Goal: Check status: Verify the current state of an ongoing process or item

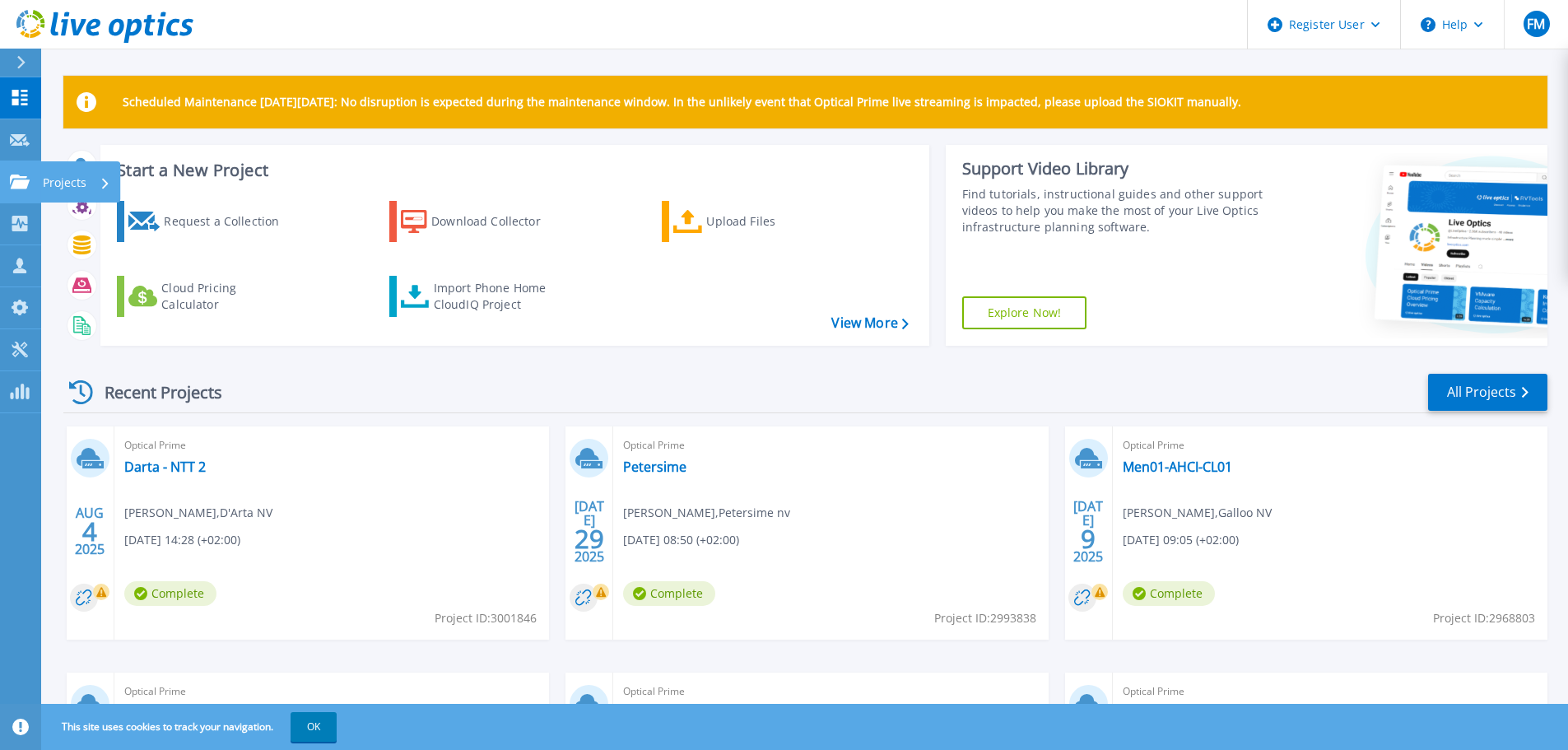
click at [29, 183] on icon at bounding box center [19, 182] width 20 height 14
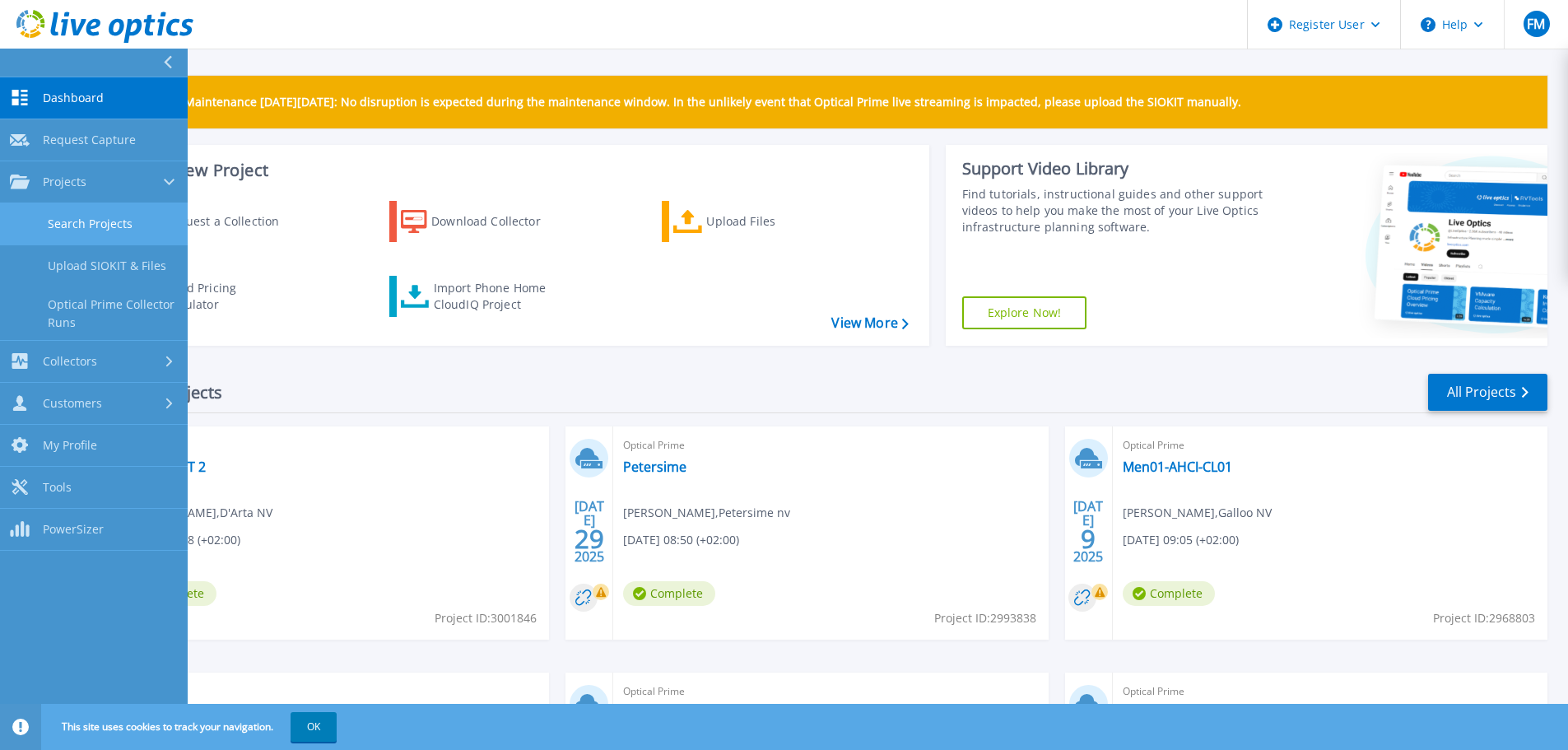
click at [74, 232] on link "Search Projects" at bounding box center [94, 224] width 188 height 42
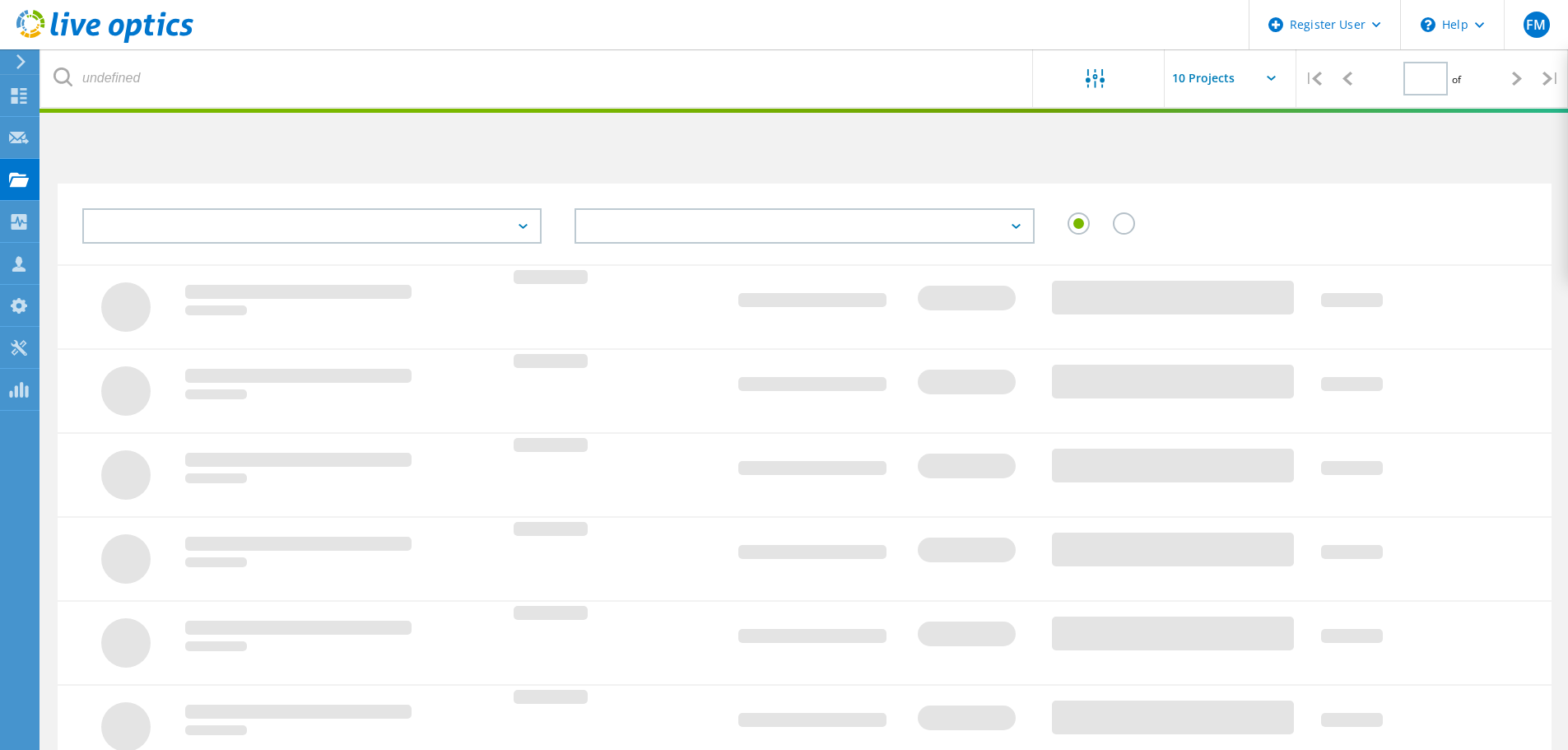
type input "1"
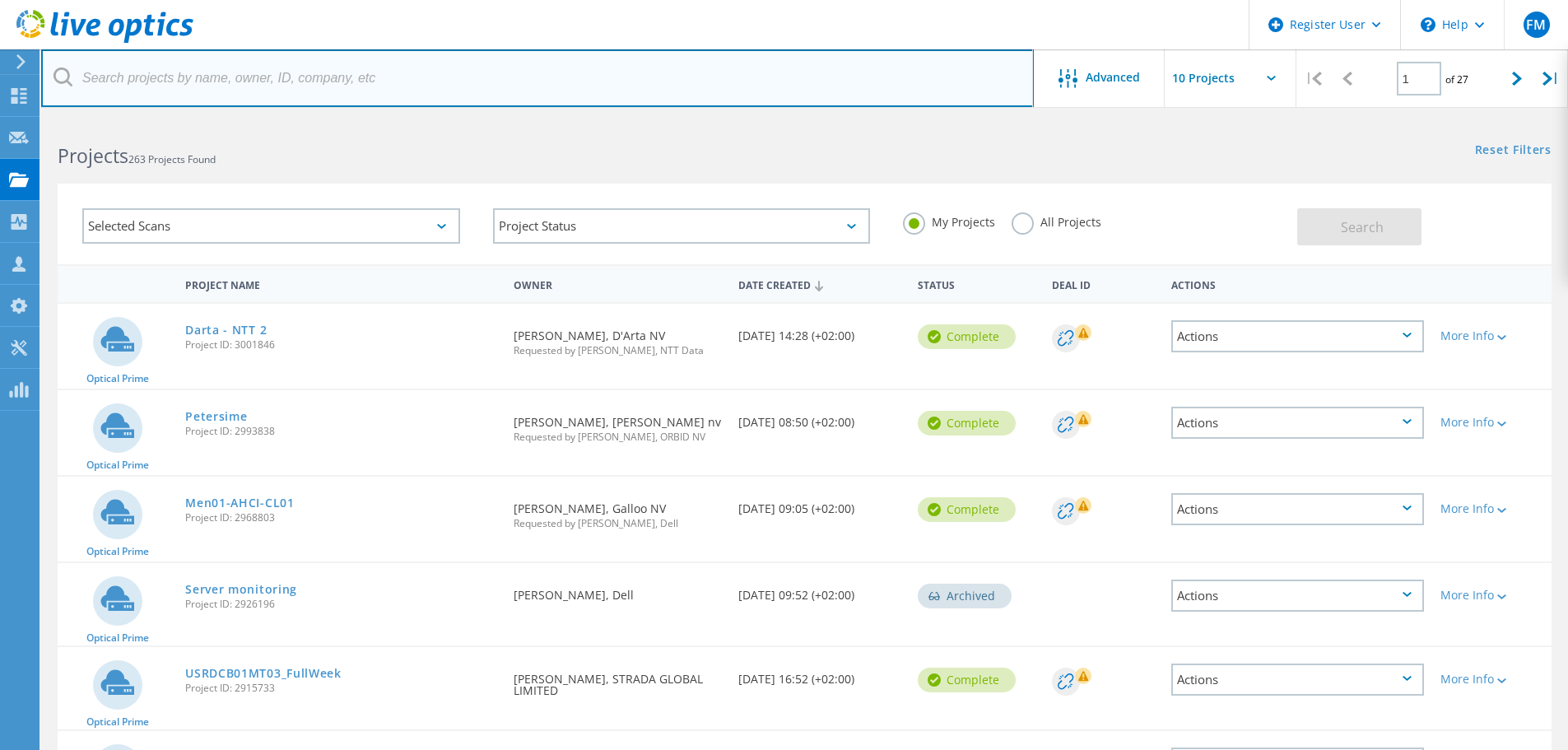
click at [197, 87] on input "text" at bounding box center [538, 78] width 992 height 58
type input "grandeco"
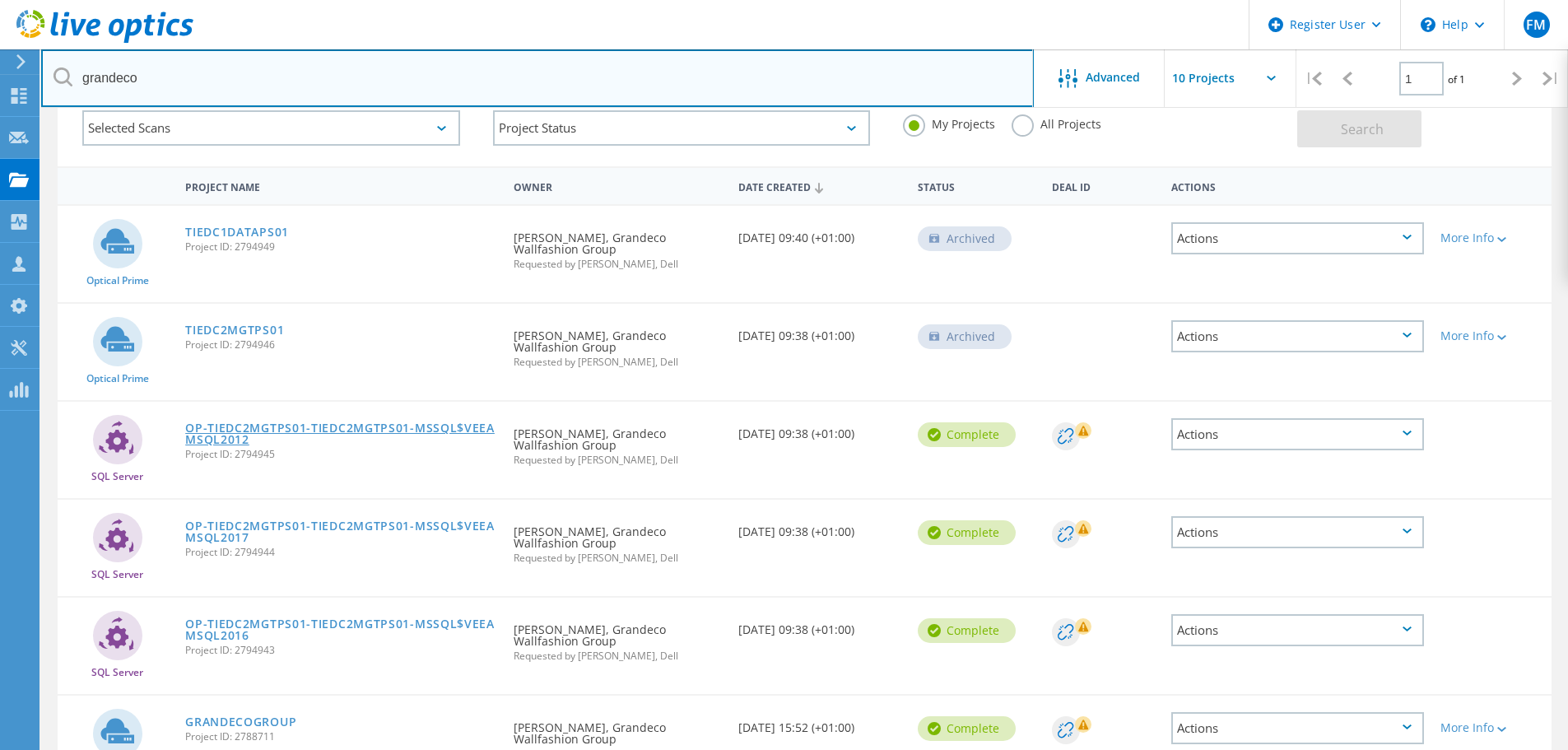
scroll to position [206, 0]
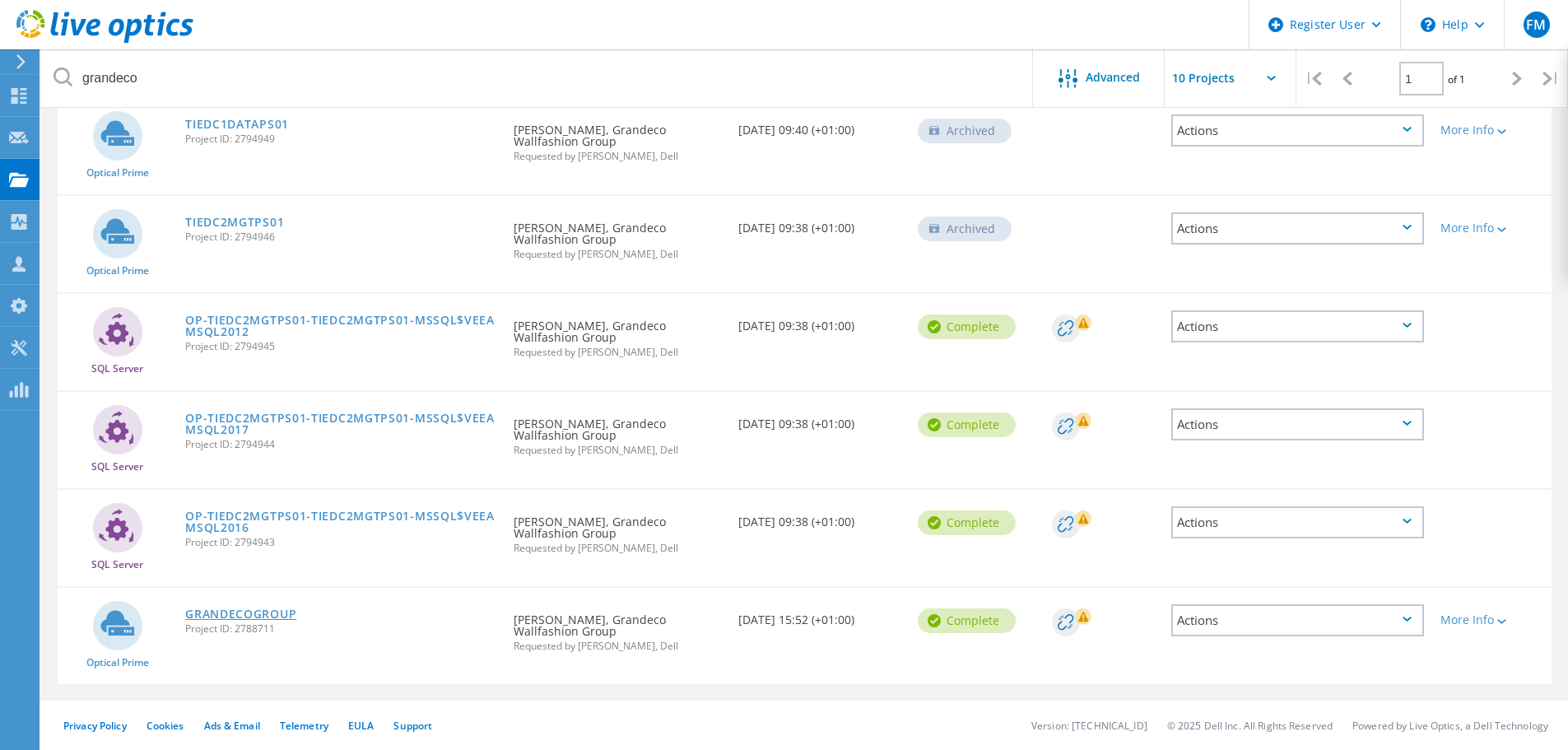
click at [252, 611] on link "GRANDECOGROUP" at bounding box center [241, 614] width 111 height 11
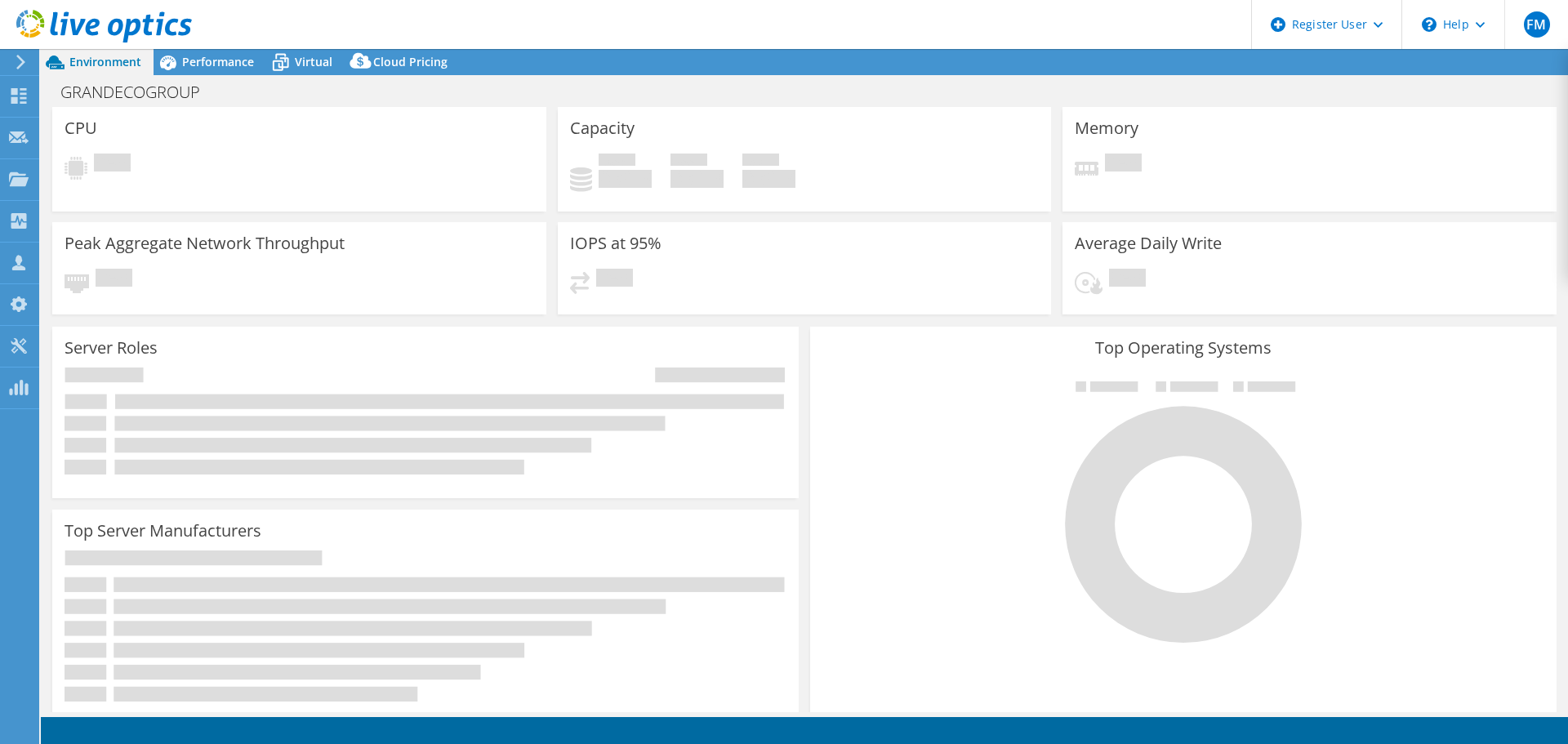
select select "EUFrankfurt"
select select "USD"
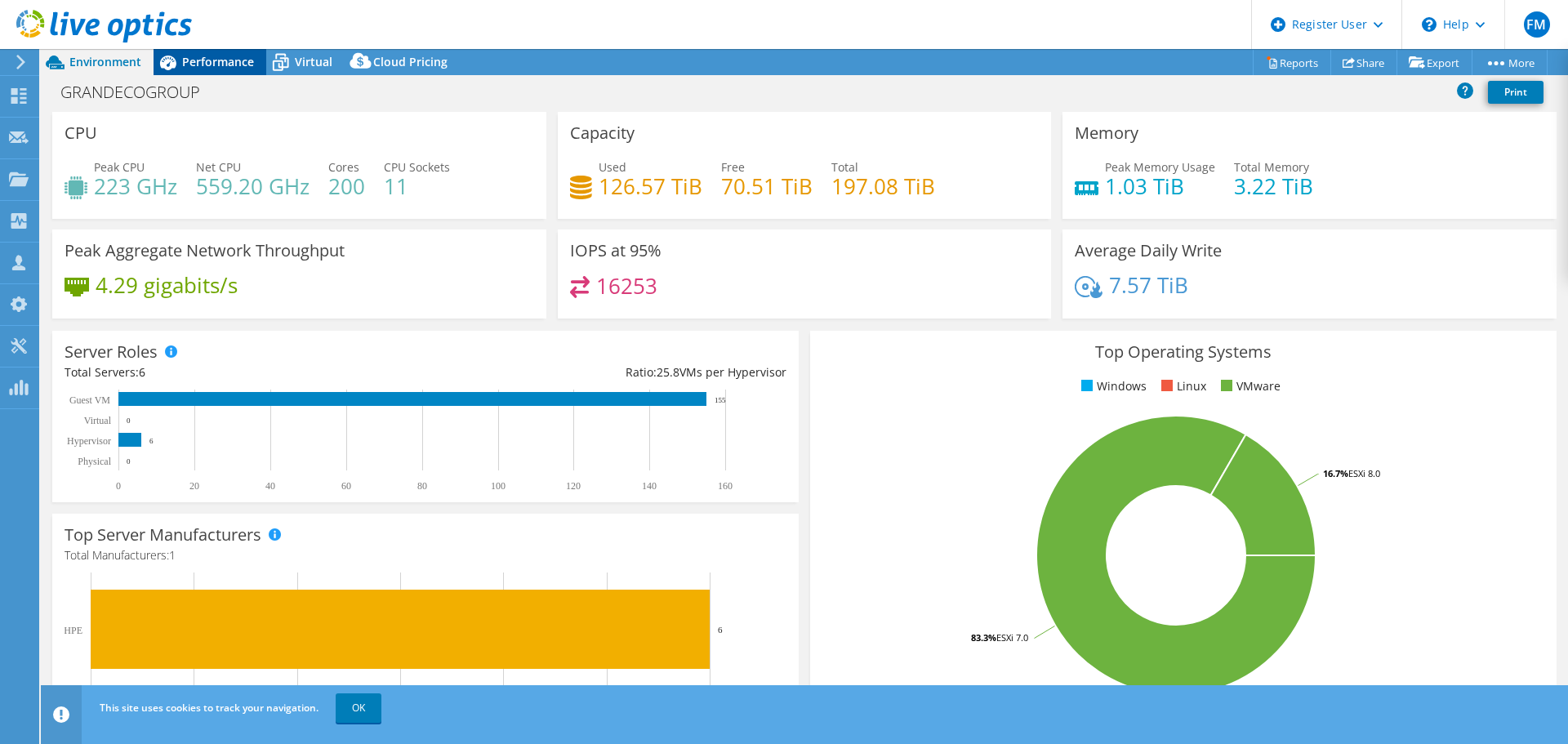
click at [189, 64] on span "Performance" at bounding box center [218, 62] width 72 height 15
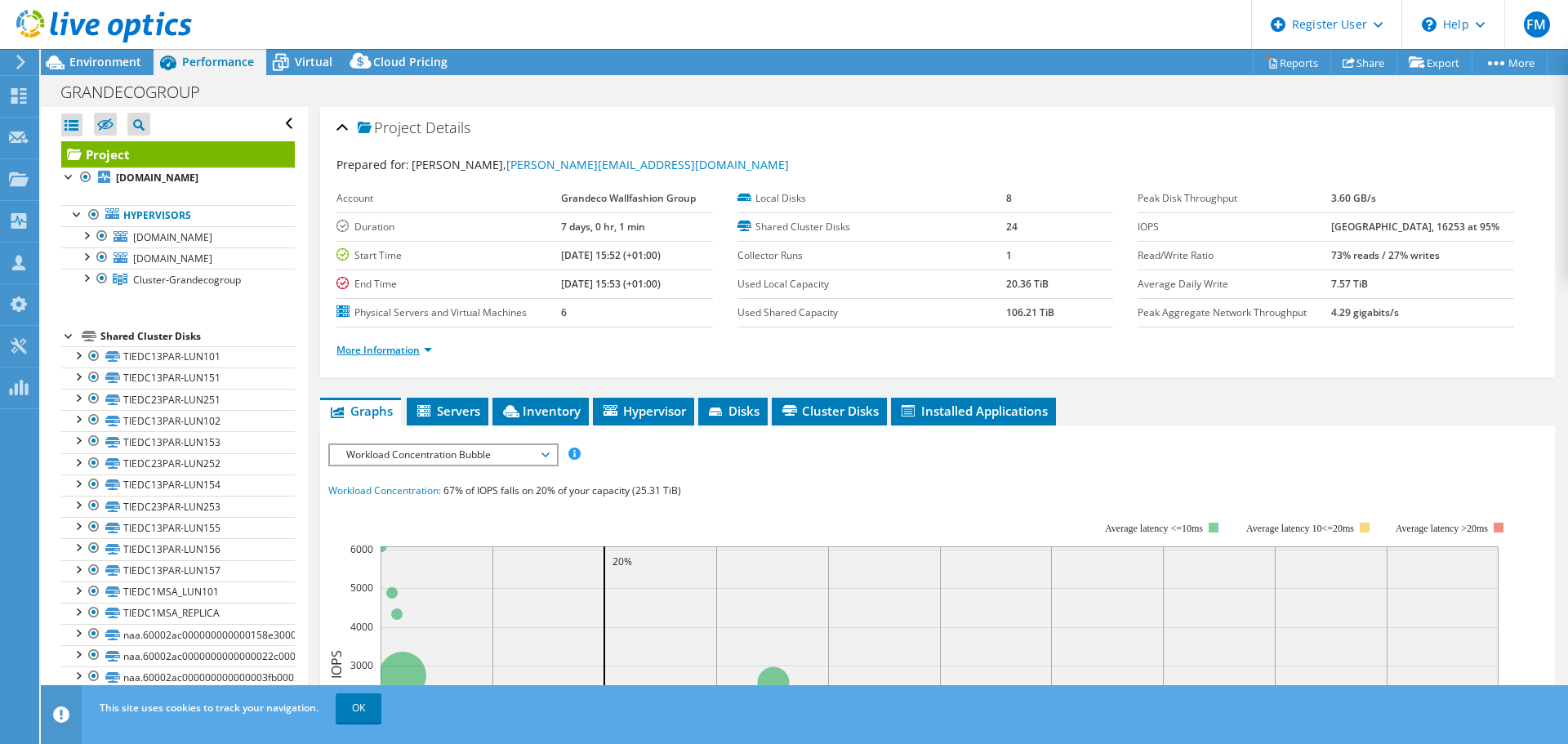
click at [409, 347] on link "More Information" at bounding box center [384, 350] width 95 height 14
